Goal: Submit feedback/report problem: Provide input to the site owners about the experience or issues

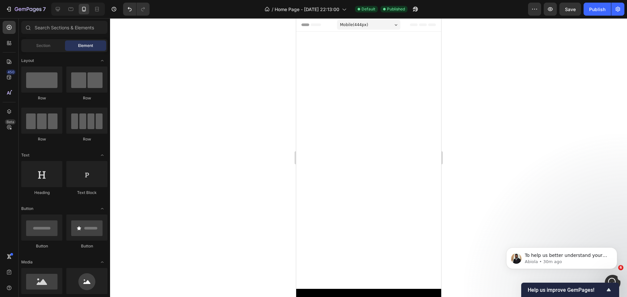
scroll to position [117, 0]
click at [609, 277] on div "Open Intercom Messenger" at bounding box center [612, 282] width 22 height 22
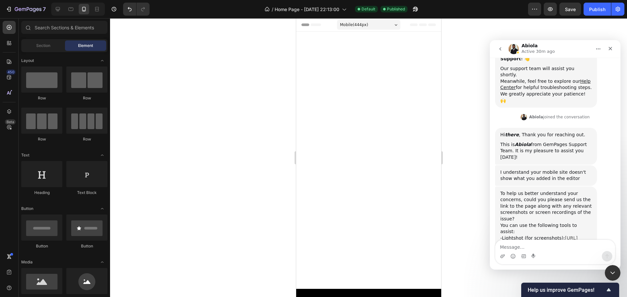
click at [520, 236] on link "[URL][DOMAIN_NAME]" at bounding box center [538, 242] width 77 height 12
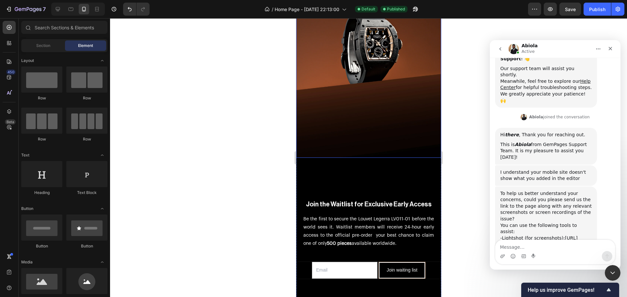
scroll to position [3429, 0]
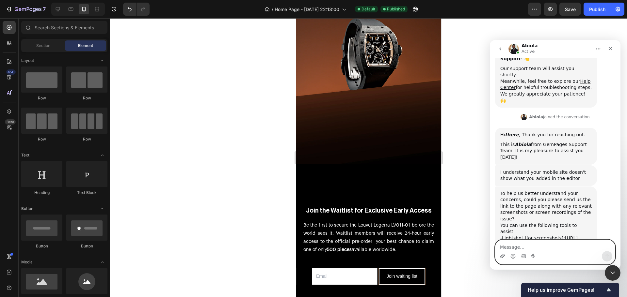
click at [501, 256] on icon "Upload attachment" at bounding box center [502, 256] width 5 height 5
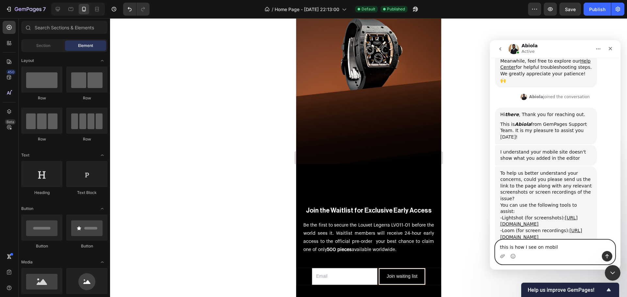
type textarea "this is how I see on mobile"
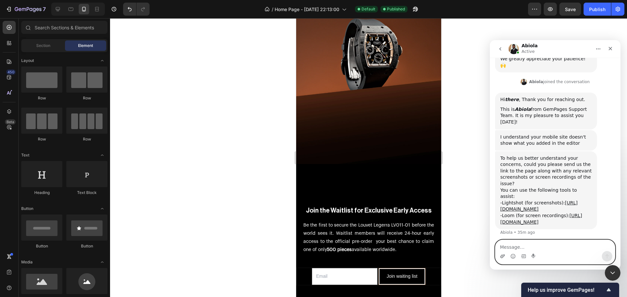
click at [501, 255] on icon "Upload attachment" at bounding box center [502, 256] width 5 height 5
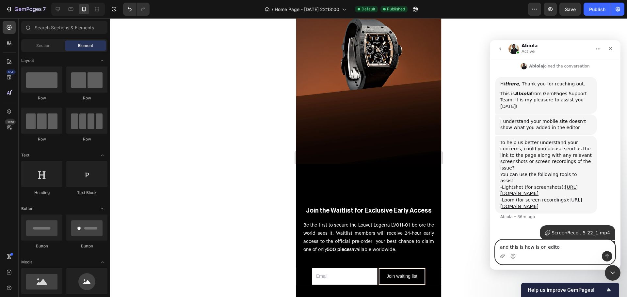
type textarea "and this is how is on editor"
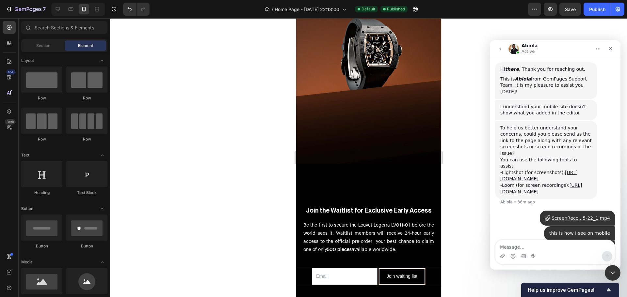
click at [591, 246] on div "IMG_5187.mp4" at bounding box center [592, 249] width 35 height 7
click at [572, 230] on div "ScreenReco...5-22_1.mp4" at bounding box center [581, 233] width 58 height 7
click at [609, 51] on icon "Close" at bounding box center [610, 48] width 5 height 5
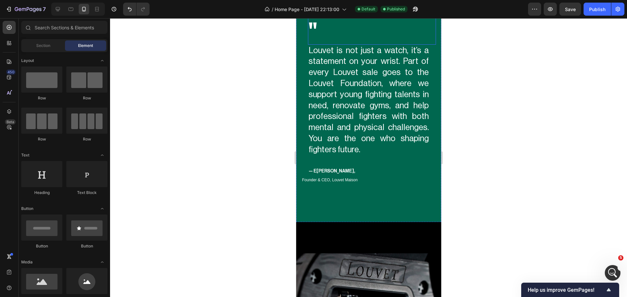
scroll to position [1657, 0]
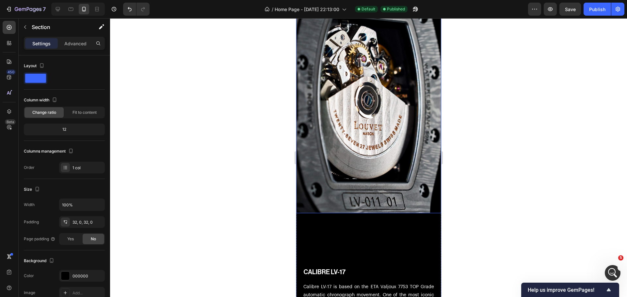
scroll to position [1885, 0]
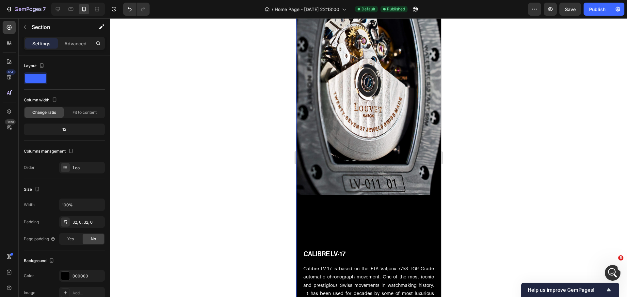
click at [307, 216] on div "CASEBAND AND PUSHERS MADE OF GRADE 5 TITANIUM Heading Caseband and pushers are …" at bounding box center [368, 206] width 145 height 1321
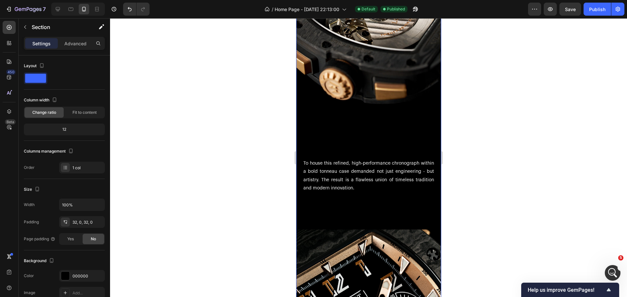
scroll to position [2310, 0]
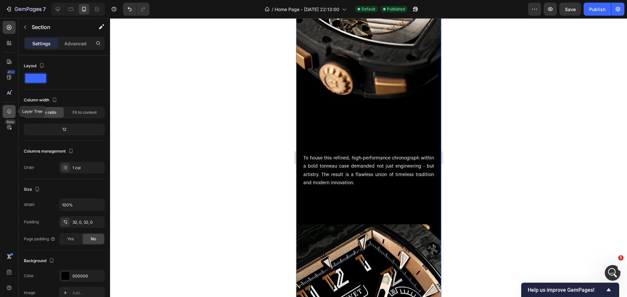
click at [13, 112] on div at bounding box center [9, 111] width 13 height 13
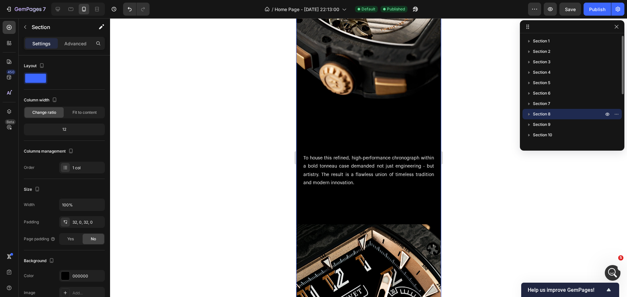
click at [527, 115] on icon "button" at bounding box center [529, 114] width 7 height 7
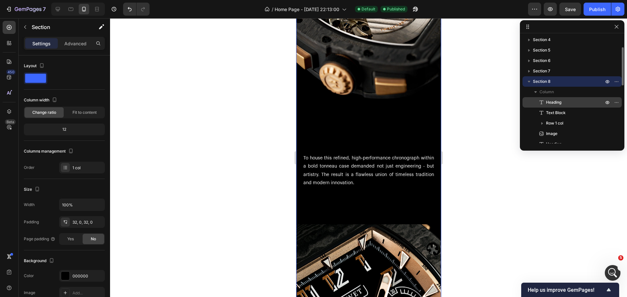
click at [552, 100] on span "Heading" at bounding box center [553, 102] width 15 height 7
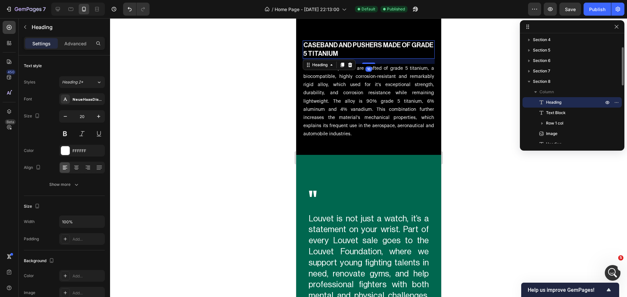
scroll to position [1427, 0]
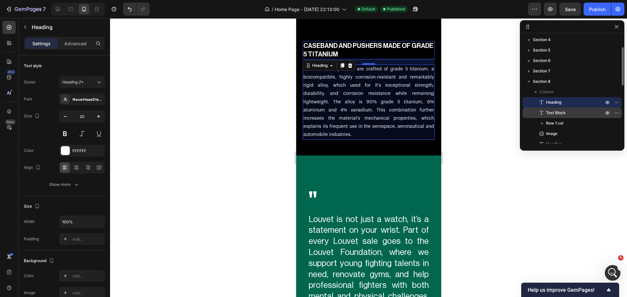
click at [569, 112] on p "Text Block" at bounding box center [567, 113] width 59 height 7
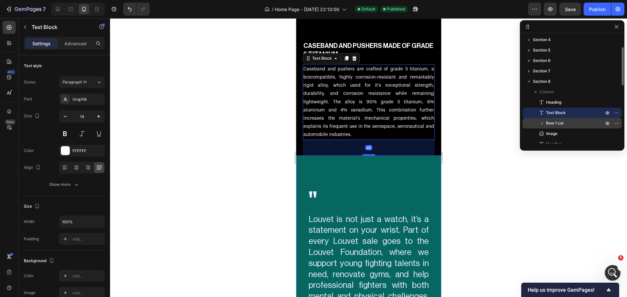
click at [565, 123] on p "Row 1 col" at bounding box center [575, 123] width 59 height 7
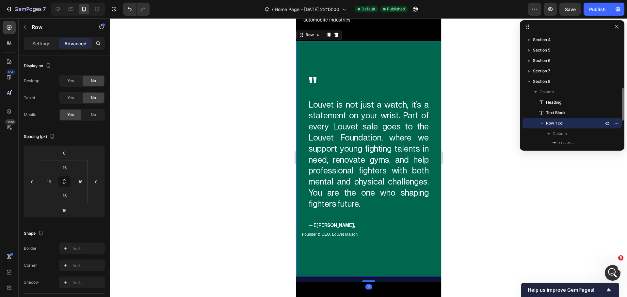
scroll to position [65, 0]
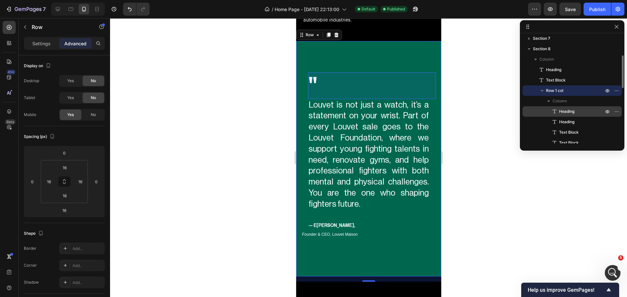
click at [570, 114] on span "Heading" at bounding box center [566, 111] width 15 height 7
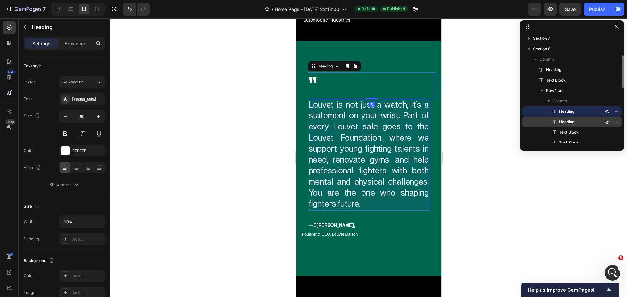
click at [570, 121] on span "Heading" at bounding box center [566, 122] width 15 height 7
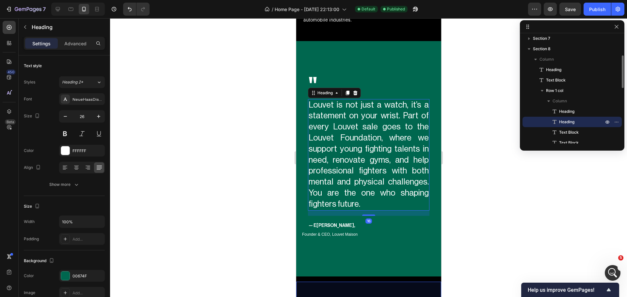
scroll to position [98, 0]
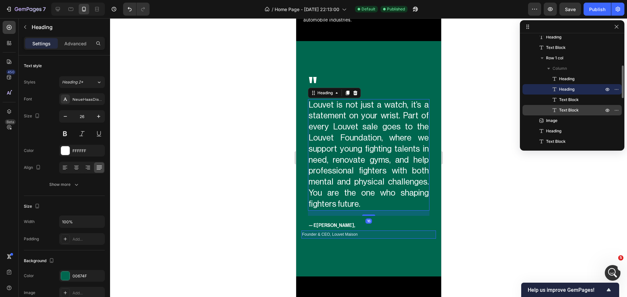
click at [568, 109] on span "Text Block" at bounding box center [569, 110] width 20 height 7
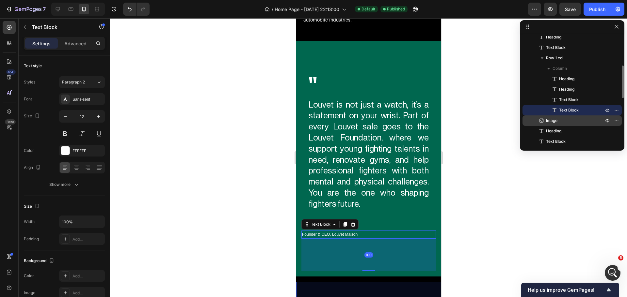
click at [563, 123] on p "Image" at bounding box center [567, 121] width 59 height 7
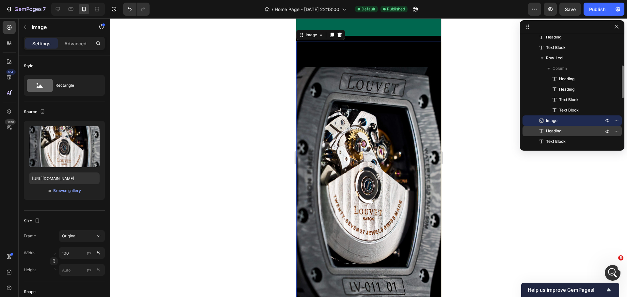
click at [563, 129] on p "Heading" at bounding box center [567, 131] width 59 height 7
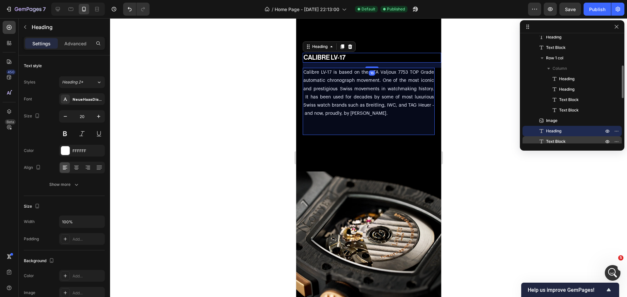
scroll to position [2086, 0]
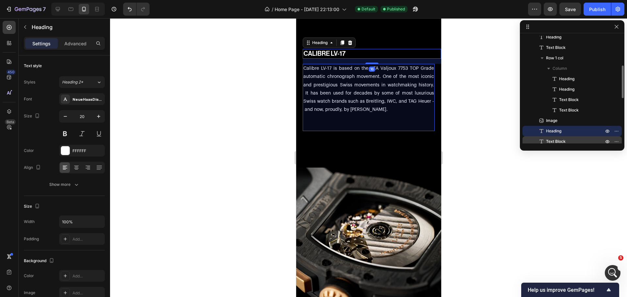
click at [569, 140] on p "Text Block" at bounding box center [567, 141] width 59 height 7
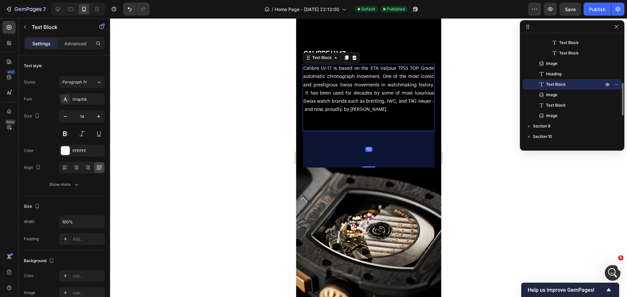
scroll to position [188, 0]
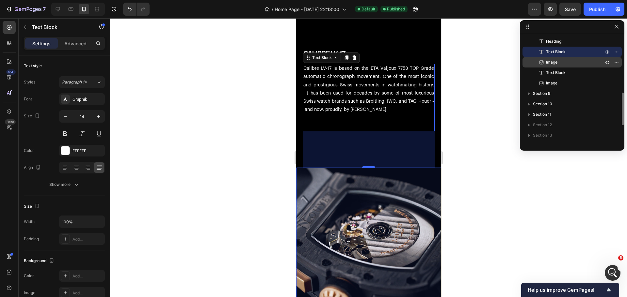
click at [556, 59] on div "Image" at bounding box center [572, 62] width 94 height 10
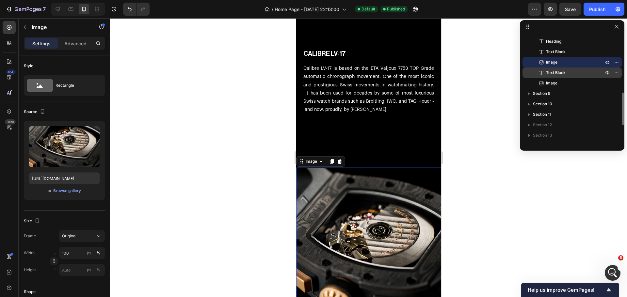
click at [559, 73] on span "Text Block" at bounding box center [556, 73] width 20 height 7
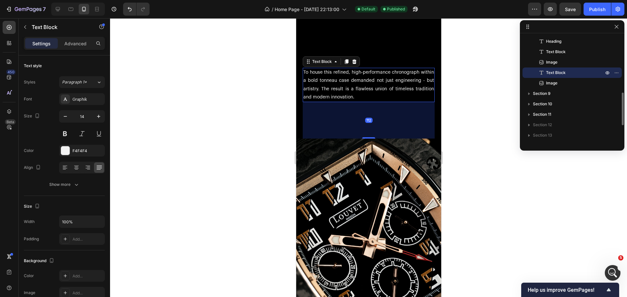
scroll to position [2409, 0]
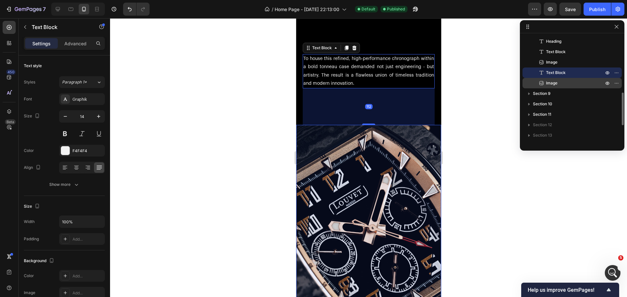
click at [558, 84] on p "Image" at bounding box center [567, 83] width 59 height 7
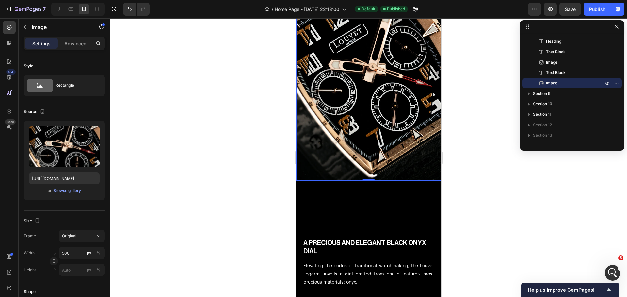
scroll to position [2573, 0]
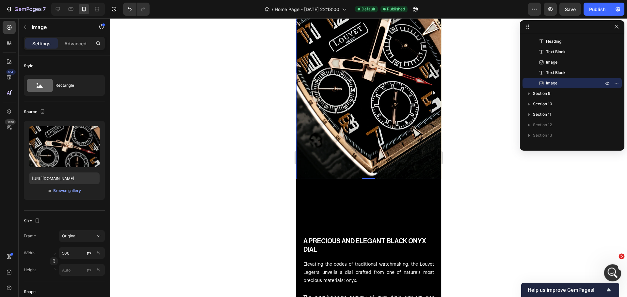
click at [609, 270] on icon "Open Intercom Messenger" at bounding box center [611, 272] width 11 height 11
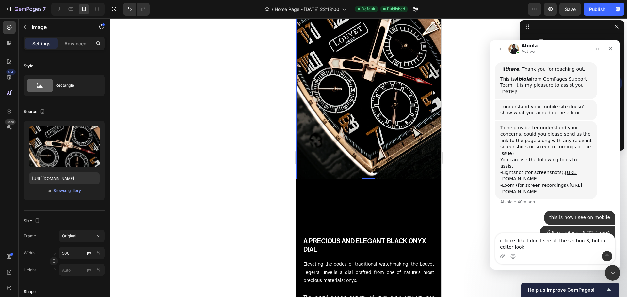
scroll to position [189, 0]
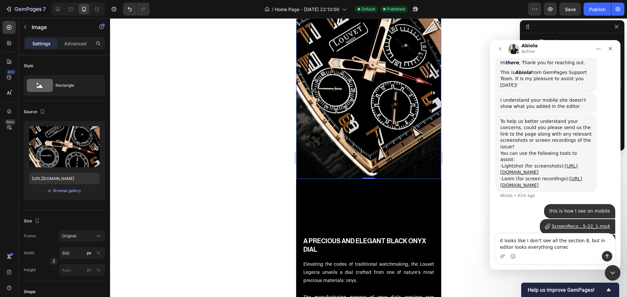
type textarea "it looks like I don't see all the section 8, but in editor looks everything cor…"
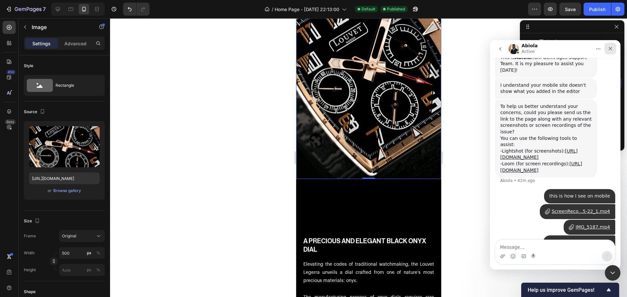
click at [614, 47] on div "Close" at bounding box center [610, 49] width 12 height 12
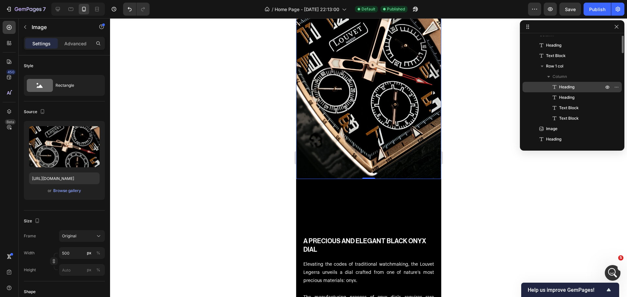
scroll to position [57, 0]
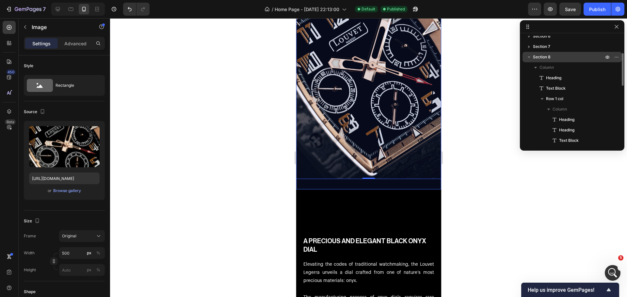
click at [587, 58] on p "Section 8" at bounding box center [569, 57] width 72 height 7
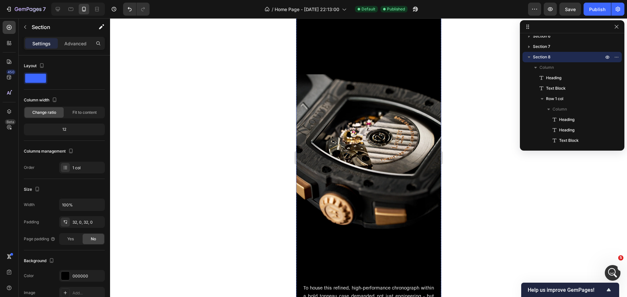
scroll to position [2098, 0]
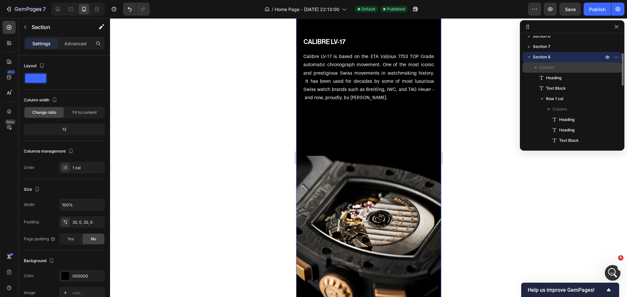
click at [615, 68] on div "Column" at bounding box center [572, 67] width 94 height 10
click at [534, 67] on icon "button" at bounding box center [535, 67] width 7 height 7
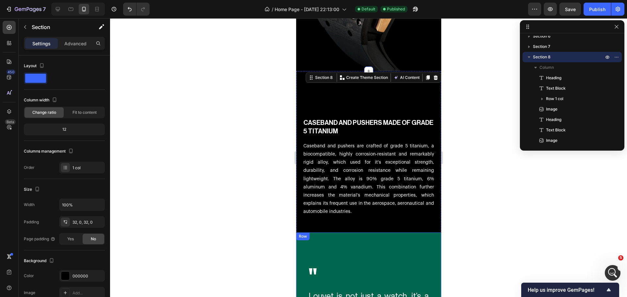
scroll to position [1347, 0]
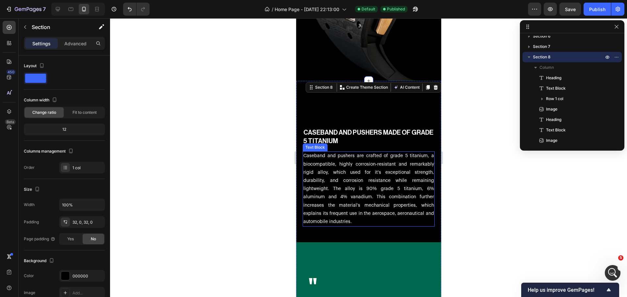
click at [356, 185] on p "Caseband and pushers are crafted of grade 5 titanium, a biocompatible, highly c…" at bounding box center [368, 189] width 131 height 74
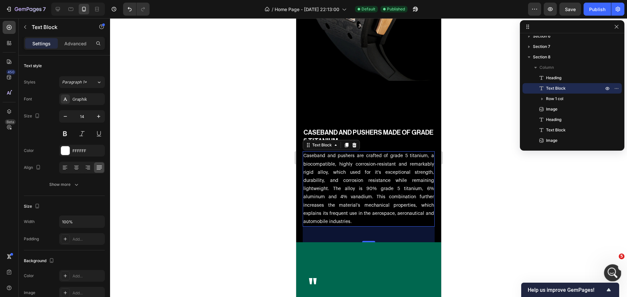
click at [605, 267] on div "Open Intercom Messenger" at bounding box center [612, 273] width 22 height 22
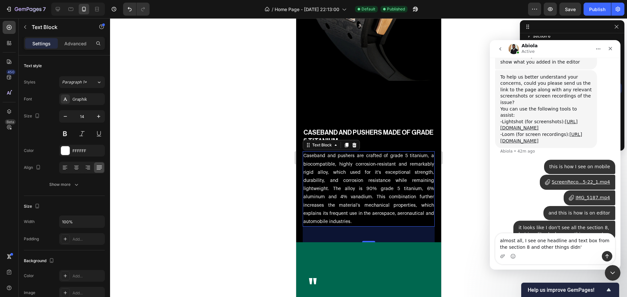
scroll to position [236, 0]
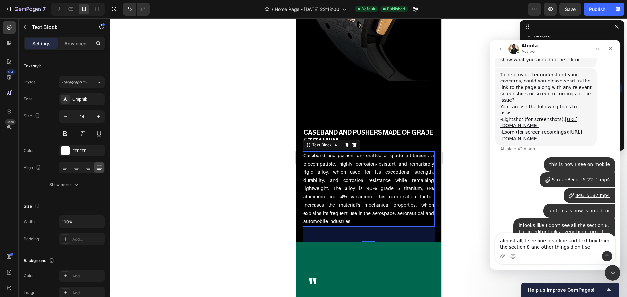
type textarea "almost all, I see one headline and text box from the section 8 and other things…"
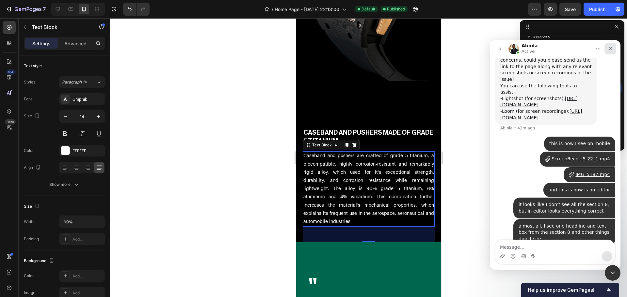
click at [613, 46] on div "Close" at bounding box center [610, 49] width 12 height 12
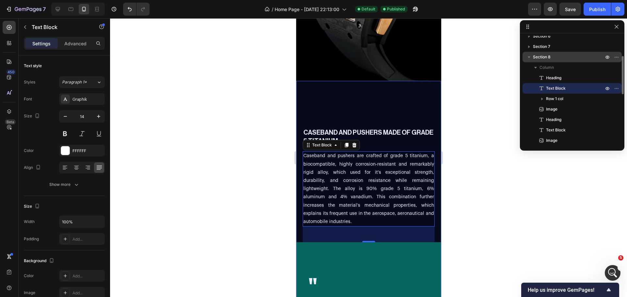
click at [562, 57] on p "Section 8" at bounding box center [569, 57] width 72 height 7
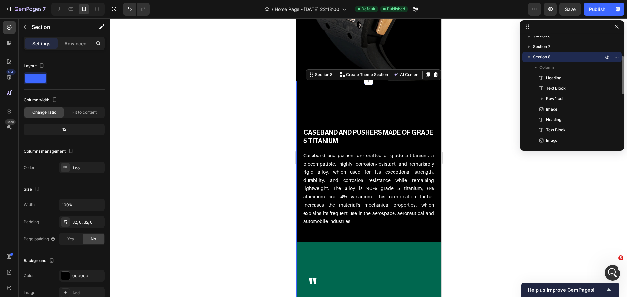
scroll to position [1380, 0]
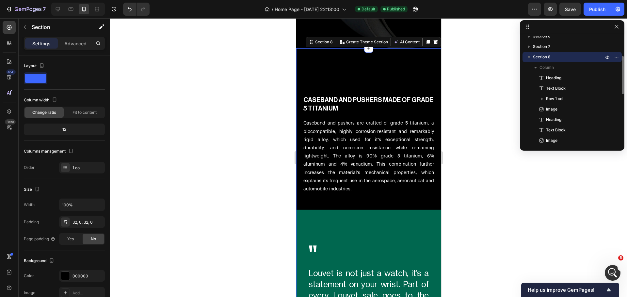
click at [527, 57] on icon "button" at bounding box center [529, 57] width 7 height 7
click at [532, 59] on button "button" at bounding box center [529, 57] width 8 height 8
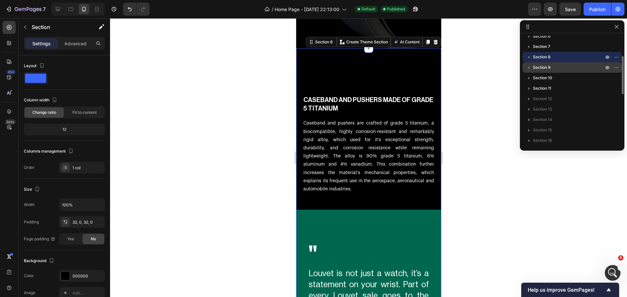
click at [530, 67] on icon "button" at bounding box center [529, 67] width 7 height 7
click at [530, 67] on icon "button" at bounding box center [529, 68] width 3 height 2
click at [528, 58] on icon "button" at bounding box center [529, 57] width 2 height 3
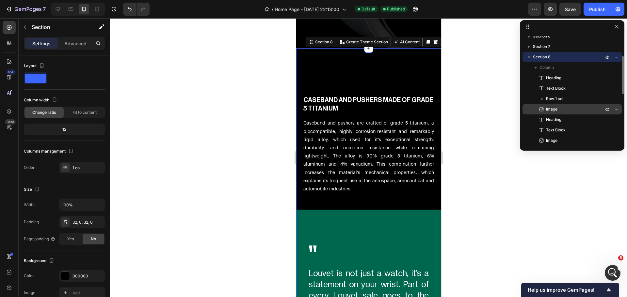
click at [554, 113] on div "Image" at bounding box center [572, 109] width 94 height 10
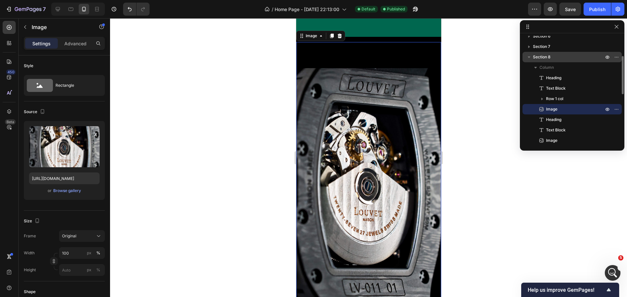
scroll to position [1782, 0]
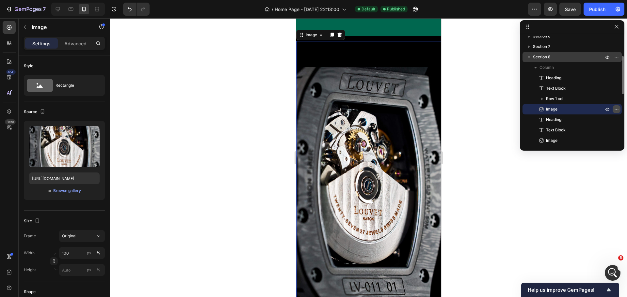
click at [614, 109] on icon "button" at bounding box center [616, 109] width 5 height 5
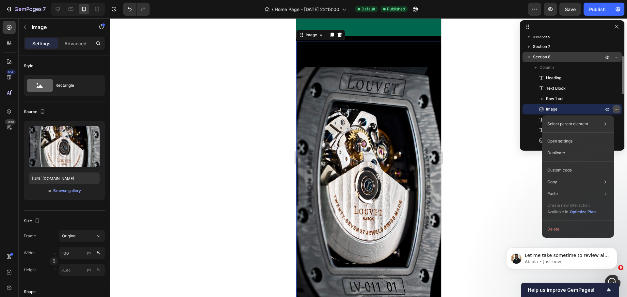
scroll to position [258, 0]
click at [614, 109] on icon "button" at bounding box center [616, 109] width 5 height 5
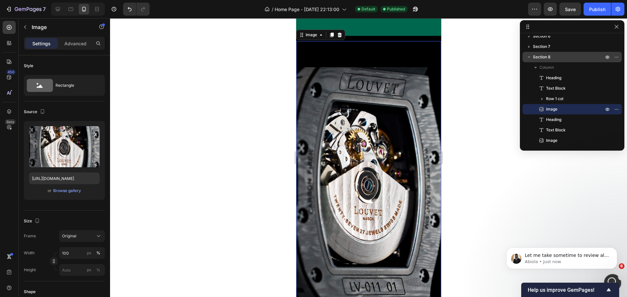
click at [607, 277] on div "Open Intercom Messenger" at bounding box center [612, 282] width 22 height 22
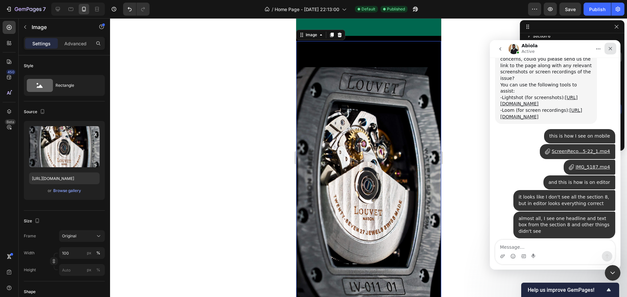
click at [611, 50] on icon "Close" at bounding box center [610, 48] width 5 height 5
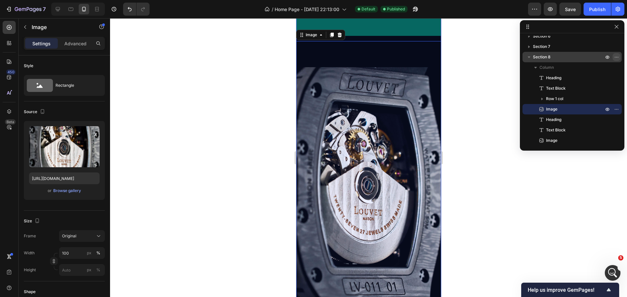
click at [618, 56] on icon "button" at bounding box center [616, 57] width 5 height 5
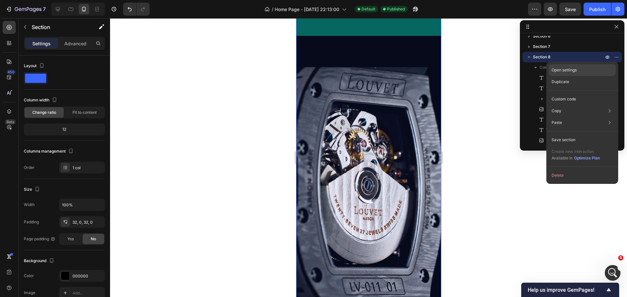
click at [566, 72] on p "Open settings" at bounding box center [564, 70] width 25 height 6
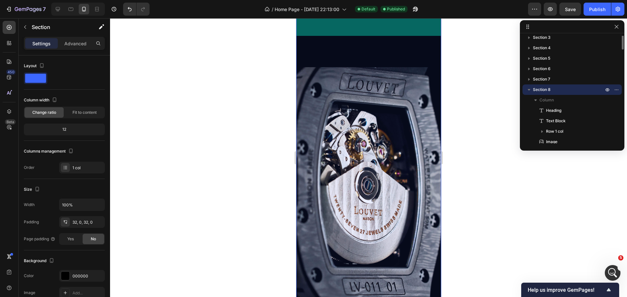
scroll to position [0, 0]
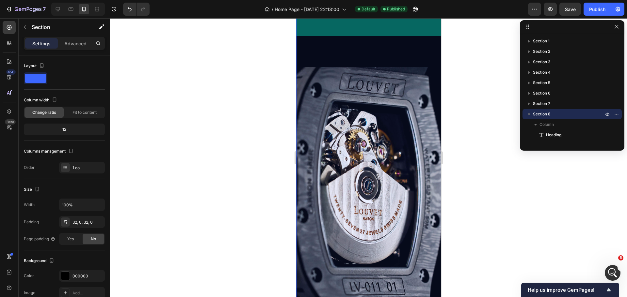
click at [234, 136] on div at bounding box center [368, 157] width 517 height 279
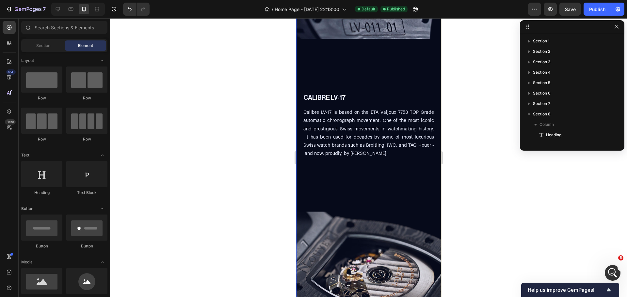
scroll to position [2043, 0]
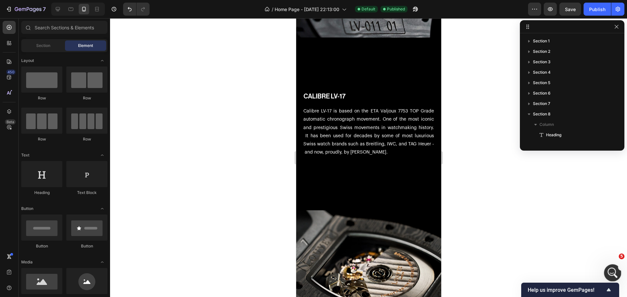
click at [608, 267] on div "Open Intercom Messenger" at bounding box center [612, 273] width 22 height 22
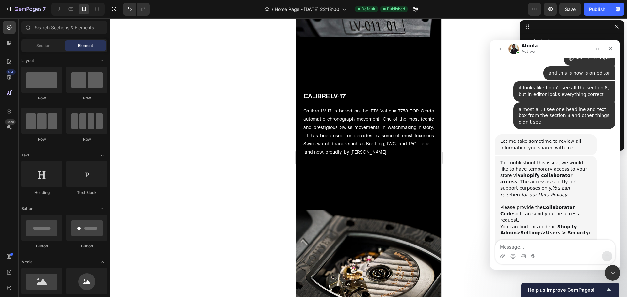
scroll to position [374, 0]
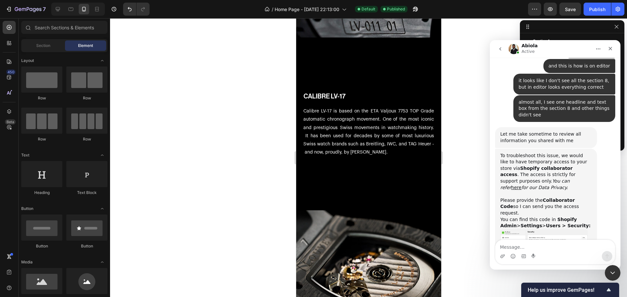
click at [543, 230] on img "Abiola says…" at bounding box center [544, 247] width 88 height 35
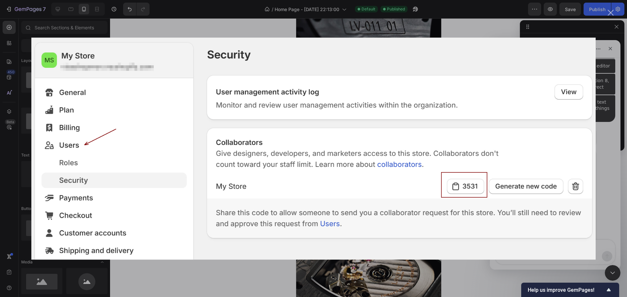
click at [611, 214] on div "Intercom messenger" at bounding box center [313, 148] width 627 height 297
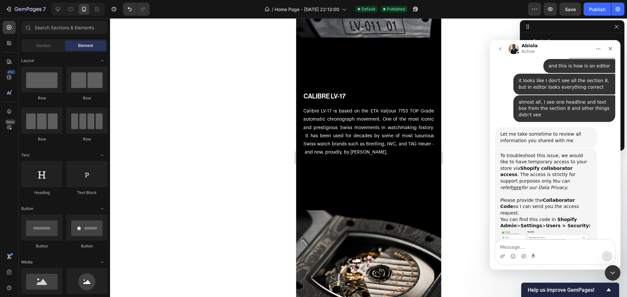
click at [543, 230] on img "Abiola says…" at bounding box center [544, 247] width 88 height 35
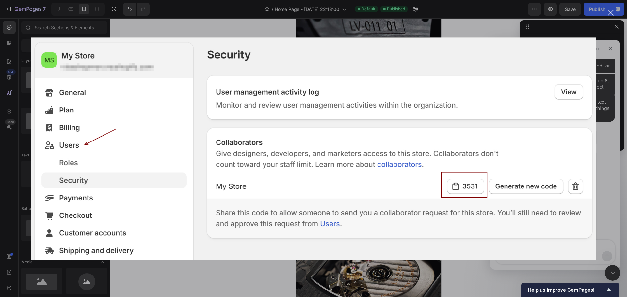
click at [608, 193] on div "Intercom messenger" at bounding box center [313, 148] width 627 height 297
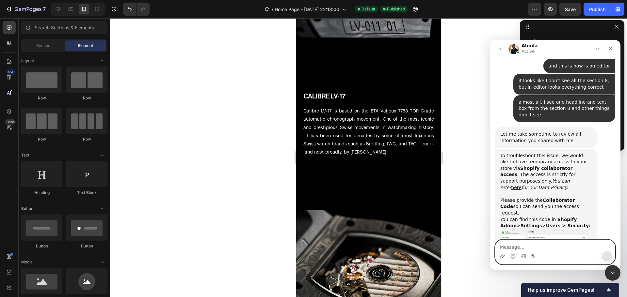
click at [533, 249] on textarea "Message…" at bounding box center [555, 245] width 120 height 11
paste textarea "3734"
type textarea "3734"
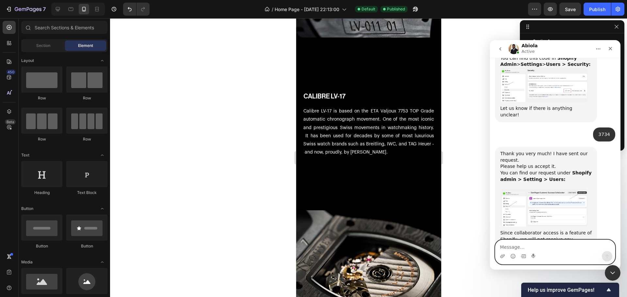
scroll to position [524, 0]
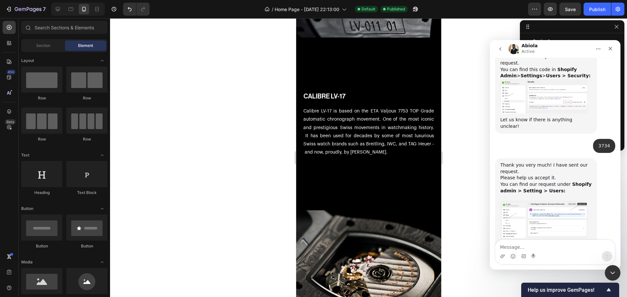
click at [519, 201] on img "Abiola says…" at bounding box center [544, 220] width 88 height 38
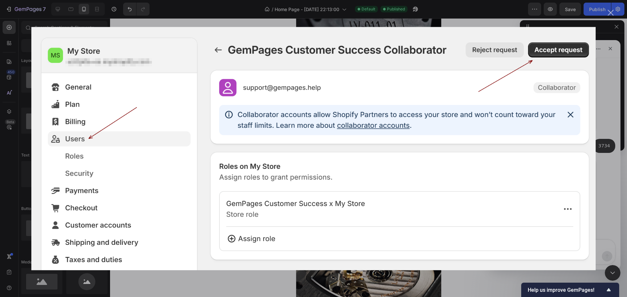
scroll to position [0, 0]
click at [608, 151] on div "Intercom messenger" at bounding box center [313, 148] width 627 height 297
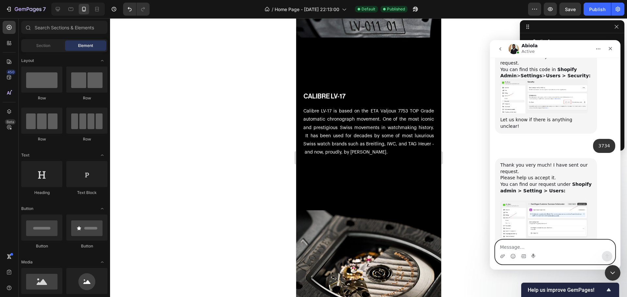
click at [507, 248] on textarea "Message…" at bounding box center [555, 245] width 120 height 11
type textarea "accepted"
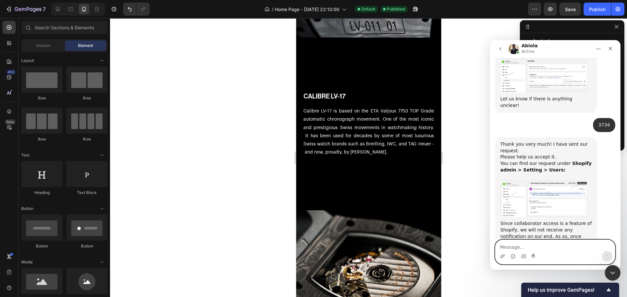
scroll to position [544, 0]
click at [230, 150] on div at bounding box center [368, 157] width 517 height 279
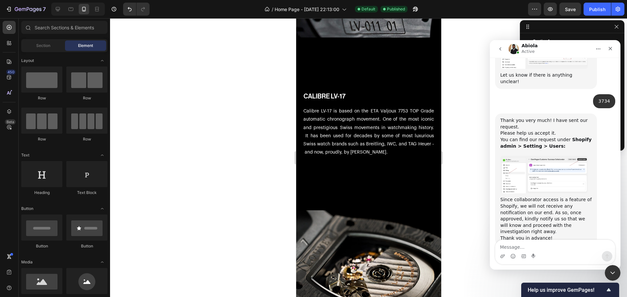
scroll to position [570, 0]
click at [509, 247] on textarea "Message…" at bounding box center [555, 245] width 120 height 11
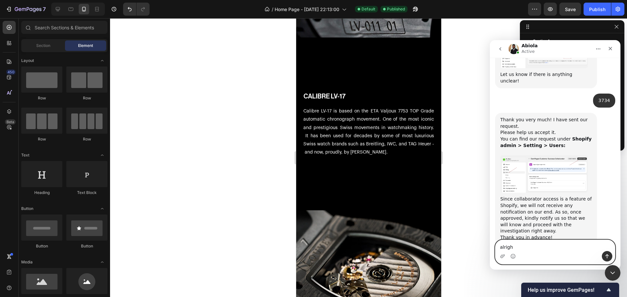
type textarea "alright"
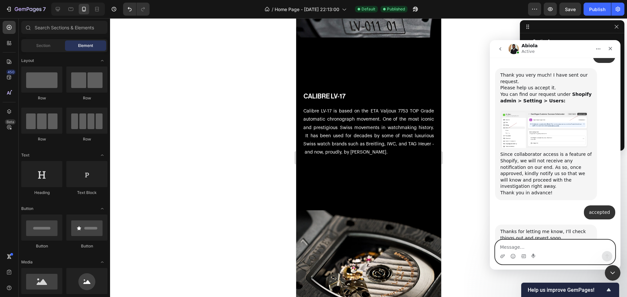
scroll to position [626, 0]
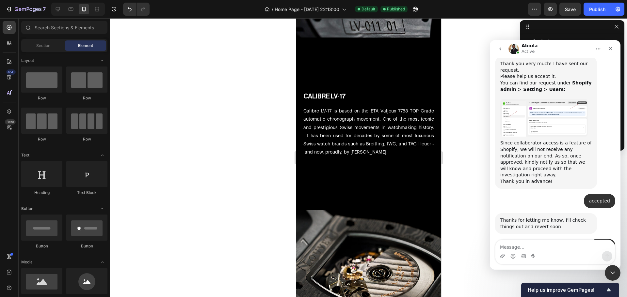
click at [155, 194] on div at bounding box center [368, 157] width 517 height 279
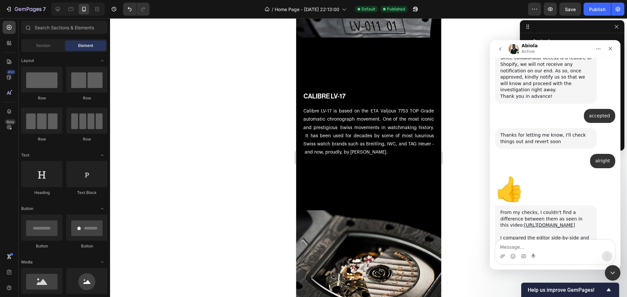
scroll to position [717, 0]
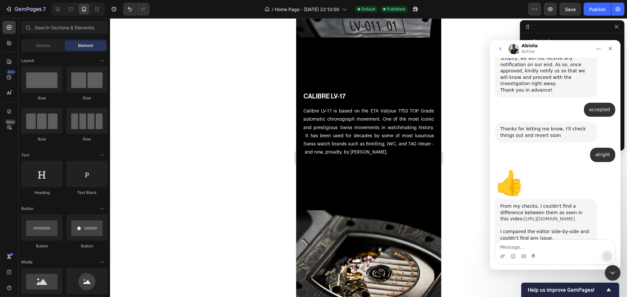
click at [539, 216] on link "[URL][DOMAIN_NAME]" at bounding box center [549, 218] width 51 height 5
click at [526, 249] on textarea "Message…" at bounding box center [555, 245] width 120 height 11
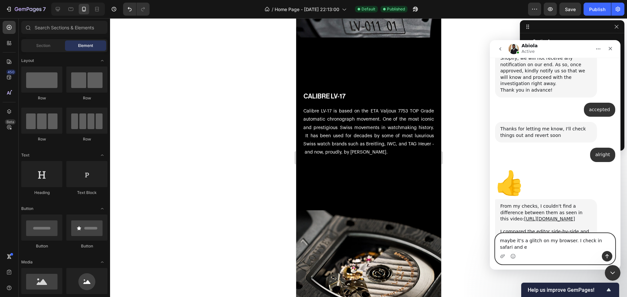
scroll to position [724, 0]
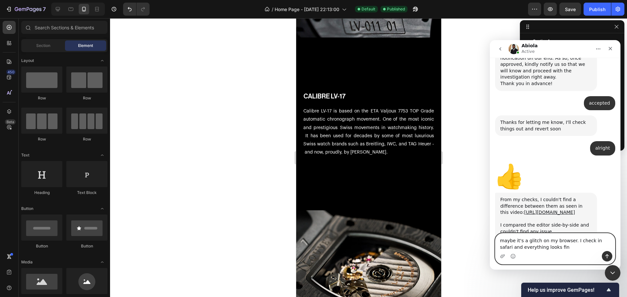
type textarea "maybe it's a glitch on my browser. I check in safari and everything looks fine"
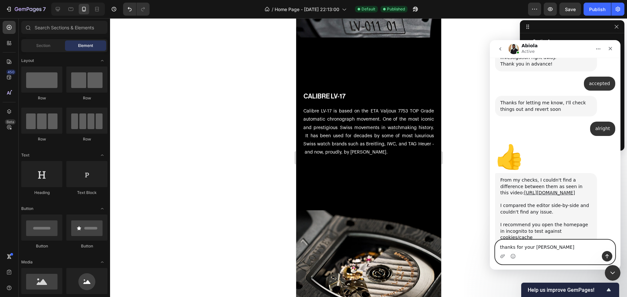
type textarea "thanks for your time"
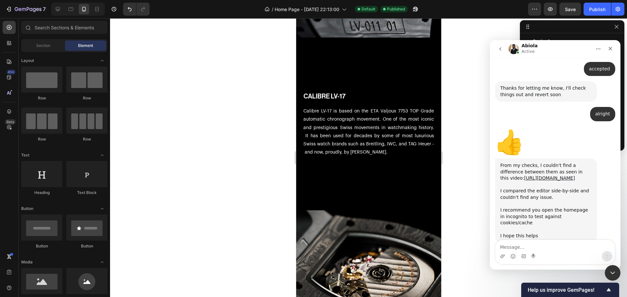
click at [585, 52] on div "Abiola Active" at bounding box center [549, 48] width 83 height 11
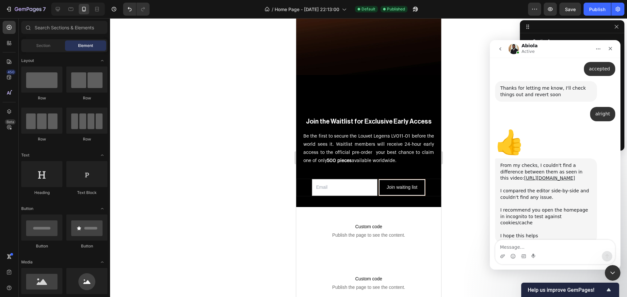
scroll to position [3655, 0]
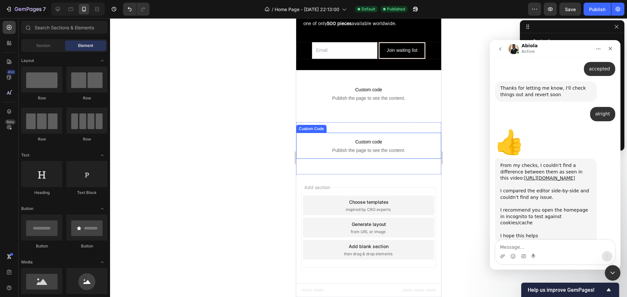
click at [415, 142] on span "Custom code" at bounding box center [368, 142] width 145 height 8
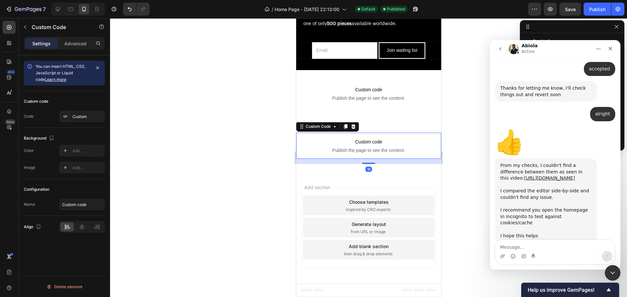
scroll to position [216, 0]
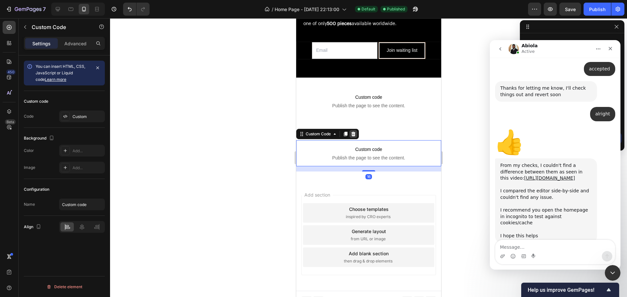
click at [356, 132] on icon at bounding box center [352, 134] width 5 height 5
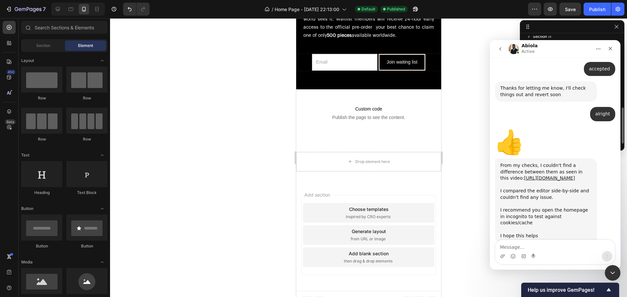
scroll to position [214, 0]
click at [417, 142] on div "Drop element here Section 19" at bounding box center [368, 162] width 145 height 40
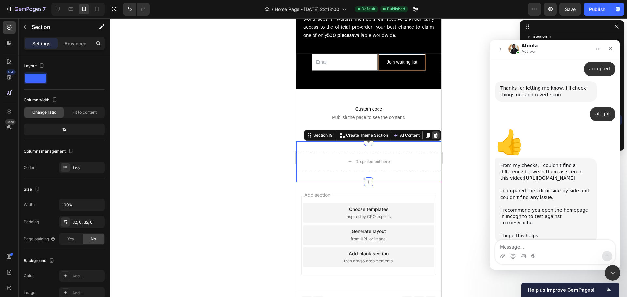
click at [433, 133] on icon at bounding box center [435, 135] width 4 height 5
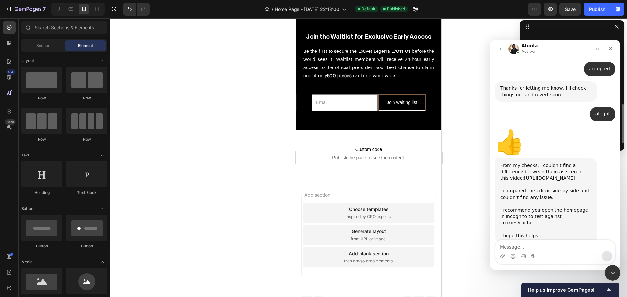
scroll to position [185, 0]
click at [418, 155] on span "Publish the page to see the content." at bounding box center [368, 158] width 145 height 7
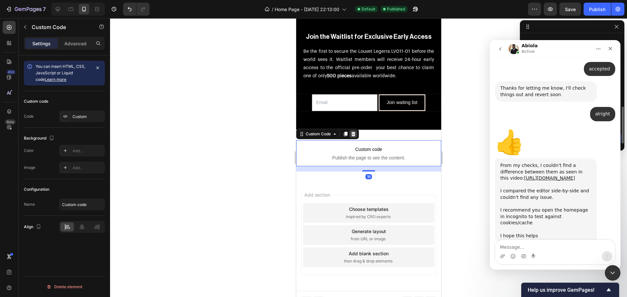
click at [352, 130] on div at bounding box center [353, 134] width 8 height 8
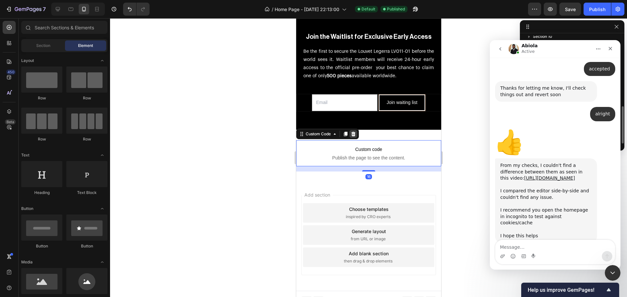
scroll to position [3591, 0]
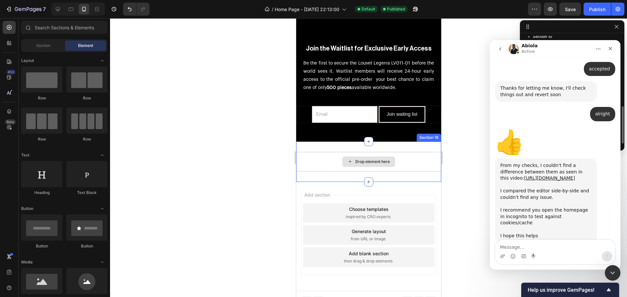
click at [419, 152] on div "Drop element here" at bounding box center [368, 162] width 145 height 20
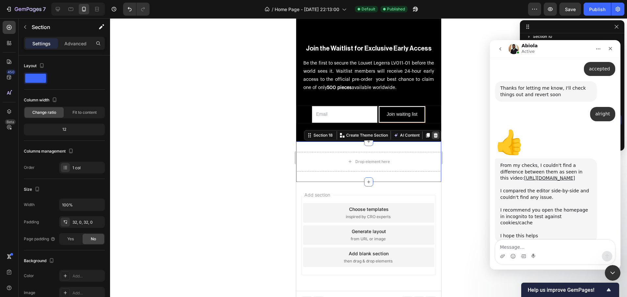
click at [433, 133] on icon at bounding box center [435, 135] width 4 height 5
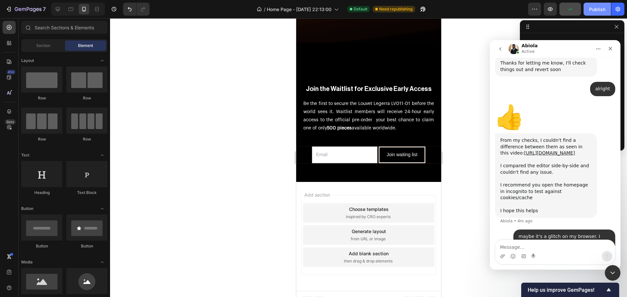
scroll to position [809, 0]
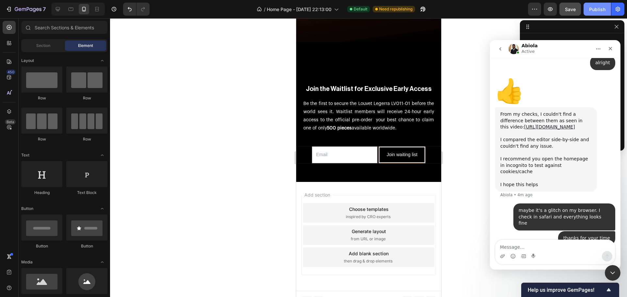
click at [587, 13] on button "Publish" at bounding box center [597, 9] width 27 height 13
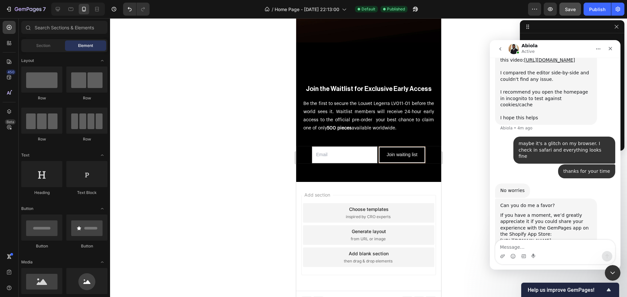
scroll to position [879, 0]
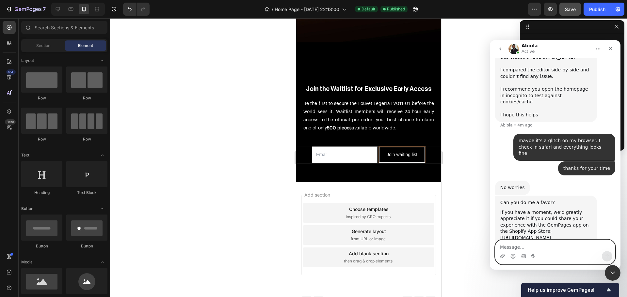
click at [519, 247] on textarea "Message…" at bounding box center [555, 245] width 120 height 11
type textarea "I already leave a lot of reviews on your app :)"
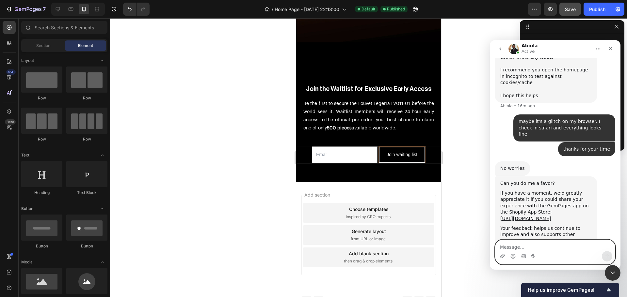
scroll to position [931, 0]
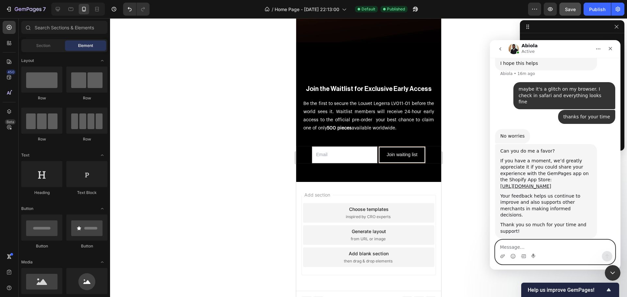
click at [569, 245] on textarea "Message…" at bounding box center [555, 245] width 120 height 11
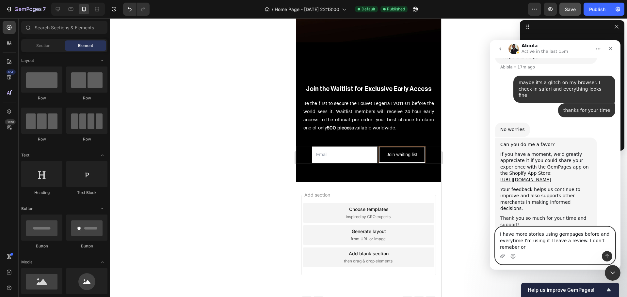
scroll to position [944, 0]
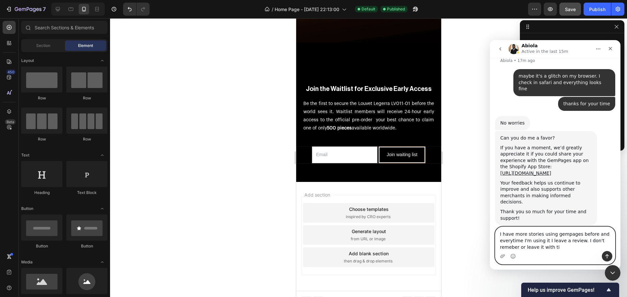
click at [601, 241] on textarea "I have more stories using gempages before and everytime I'm using it I leave a …" at bounding box center [555, 239] width 120 height 24
click at [506, 240] on textarea "I have more stories using gempages before and everytime I'm using it I leave a …" at bounding box center [555, 239] width 120 height 24
click at [560, 251] on div "Intercom messenger" at bounding box center [555, 256] width 120 height 10
click at [563, 249] on textarea "I have more stories using gempages before and everytime I'm using it I leave a …" at bounding box center [555, 239] width 120 height 24
click at [580, 248] on textarea "I have more stories using gempages before and everytime I'm using it I leave a …" at bounding box center [555, 239] width 120 height 24
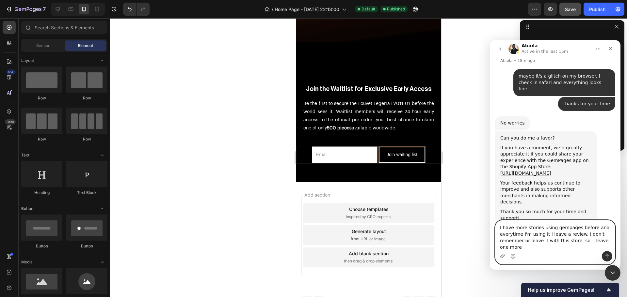
scroll to position [951, 0]
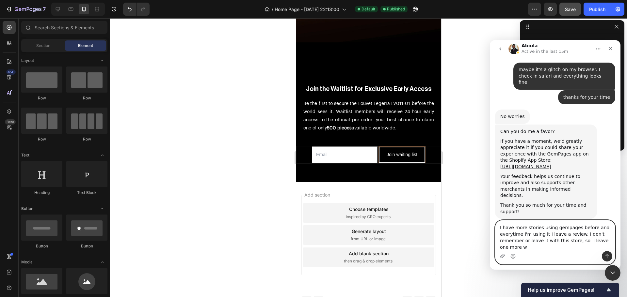
type textarea "I have more stories using gempages before and everytime I'm using it I leave a …"
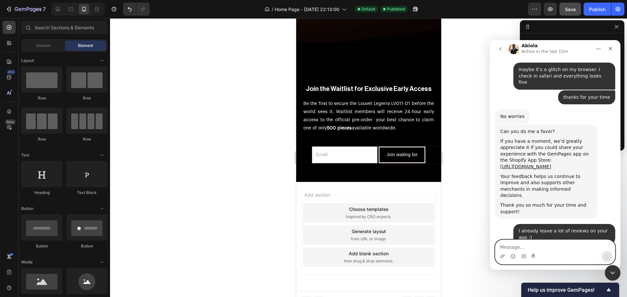
scroll to position [970, 0]
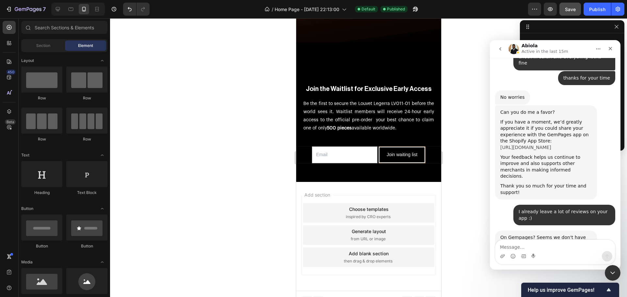
click at [548, 145] on link "[URL][DOMAIN_NAME]" at bounding box center [525, 147] width 51 height 5
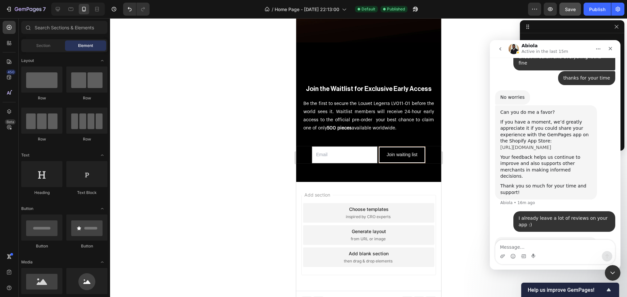
scroll to position [976, 0]
